Goal: Information Seeking & Learning: Learn about a topic

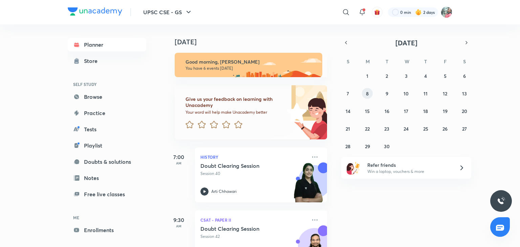
click at [367, 90] on abbr "8" at bounding box center [367, 93] width 3 height 6
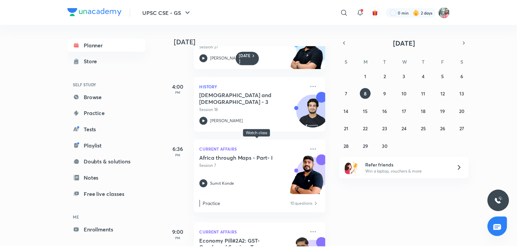
scroll to position [166, 0]
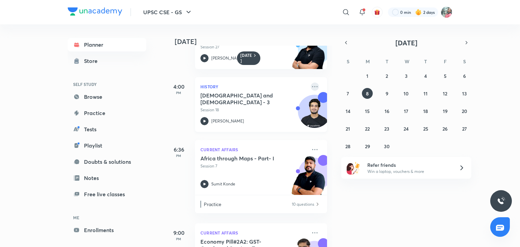
click at [312, 87] on icon at bounding box center [314, 86] width 5 height 1
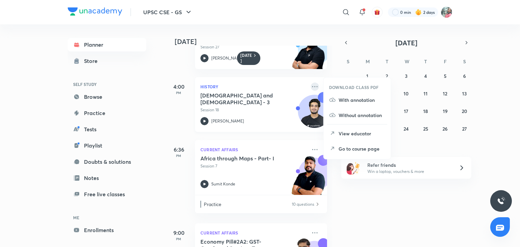
click at [311, 84] on icon at bounding box center [315, 87] width 8 height 8
click at [311, 85] on icon at bounding box center [315, 87] width 8 height 8
click at [359, 147] on p "Go to course page" at bounding box center [361, 148] width 47 height 7
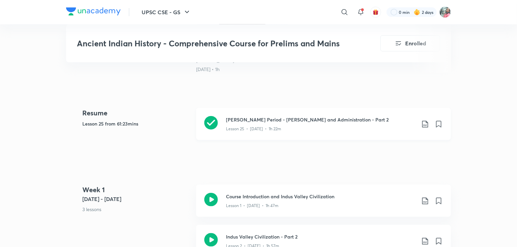
scroll to position [280, 0]
click at [300, 124] on div "Lesson 25 • [DATE] • 1h 22m" at bounding box center [321, 127] width 190 height 9
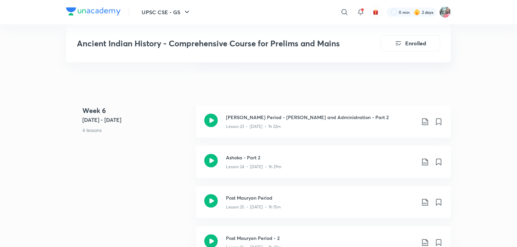
scroll to position [1564, 0]
click at [272, 163] on p "Lesson 24 • [DATE] • 1h 29m" at bounding box center [254, 166] width 56 height 6
